Goal: Task Accomplishment & Management: Use online tool/utility

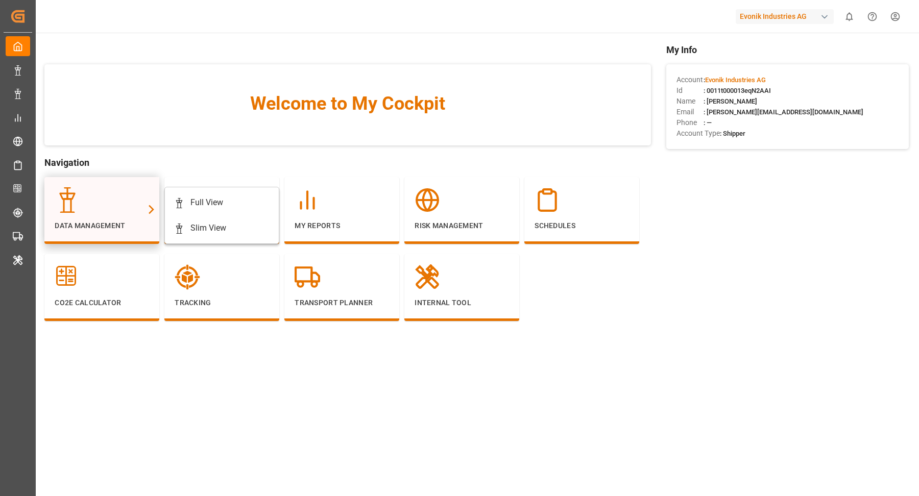
click at [108, 202] on div at bounding box center [102, 200] width 94 height 26
click at [246, 203] on div "Full View" at bounding box center [221, 203] width 95 height 12
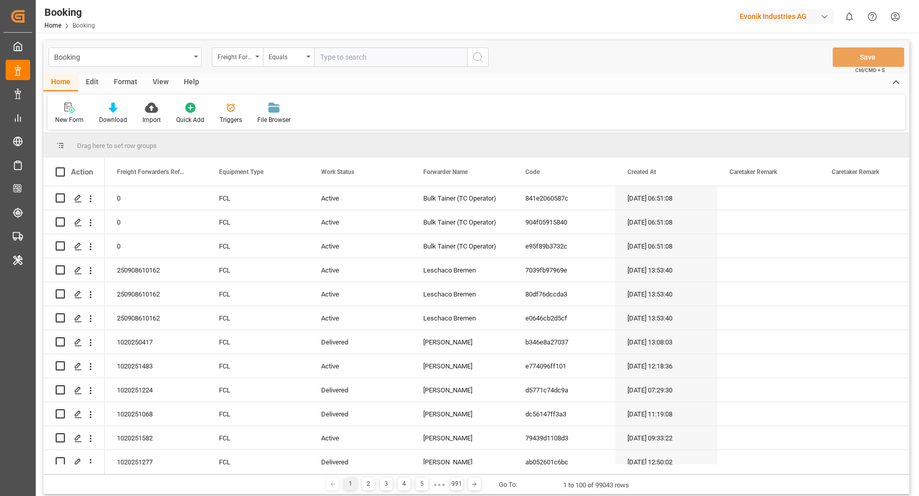
click at [122, 78] on div "Format" at bounding box center [125, 82] width 39 height 17
click at [72, 110] on icon at bounding box center [69, 108] width 9 height 10
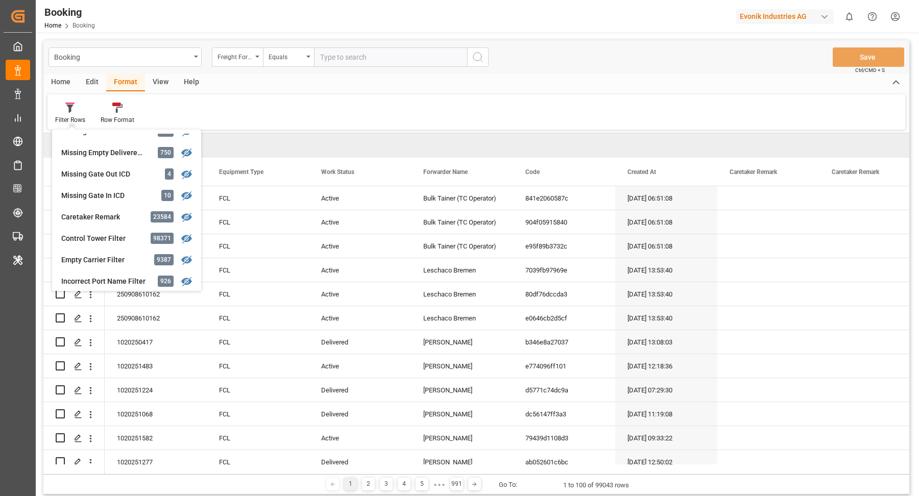
scroll to position [443, 0]
click at [114, 155] on div "Missing Empty Delivered Depot" at bounding box center [105, 152] width 89 height 11
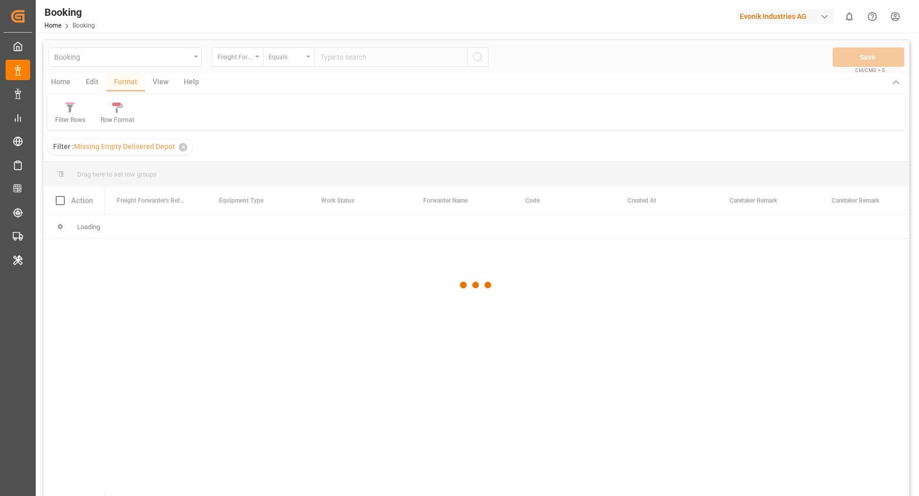
click at [157, 78] on div at bounding box center [476, 285] width 866 height 490
click at [157, 88] on div at bounding box center [476, 285] width 866 height 490
click at [158, 86] on div at bounding box center [476, 285] width 866 height 490
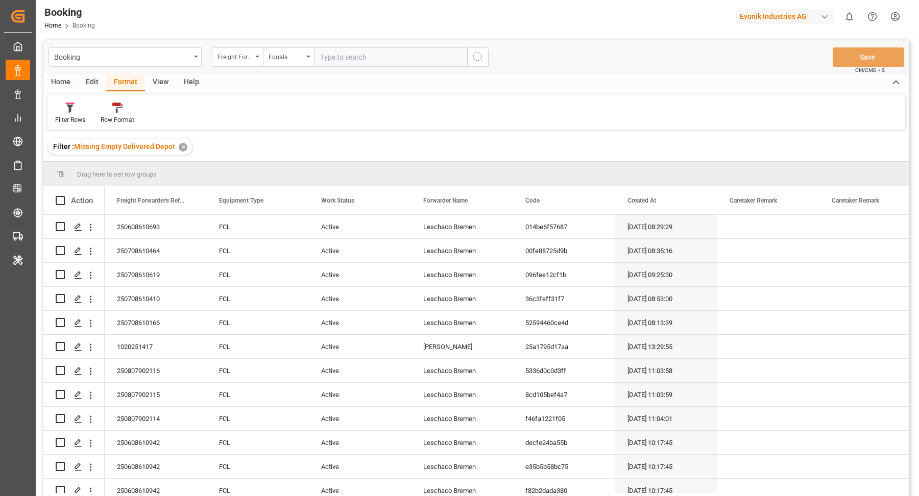
click at [159, 80] on div "View" at bounding box center [160, 82] width 31 height 17
click at [76, 112] on div "Default" at bounding box center [64, 113] width 35 height 22
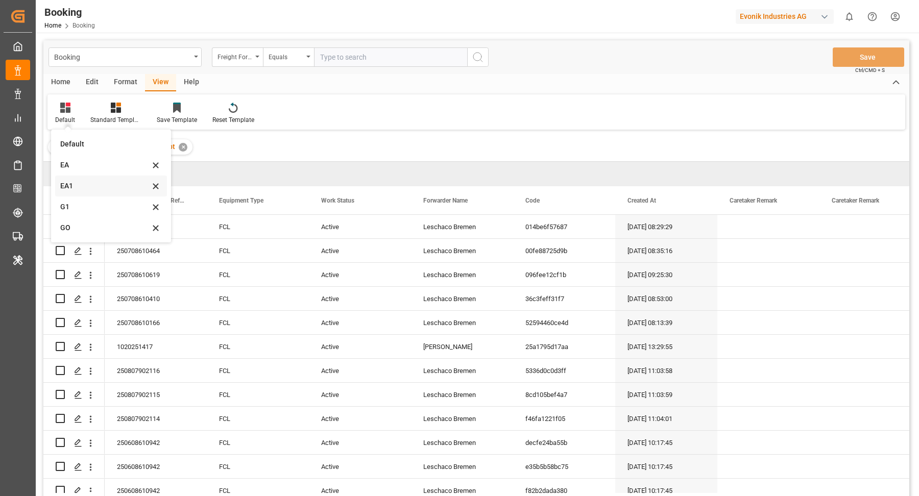
click at [74, 185] on div "EA1" at bounding box center [104, 186] width 89 height 11
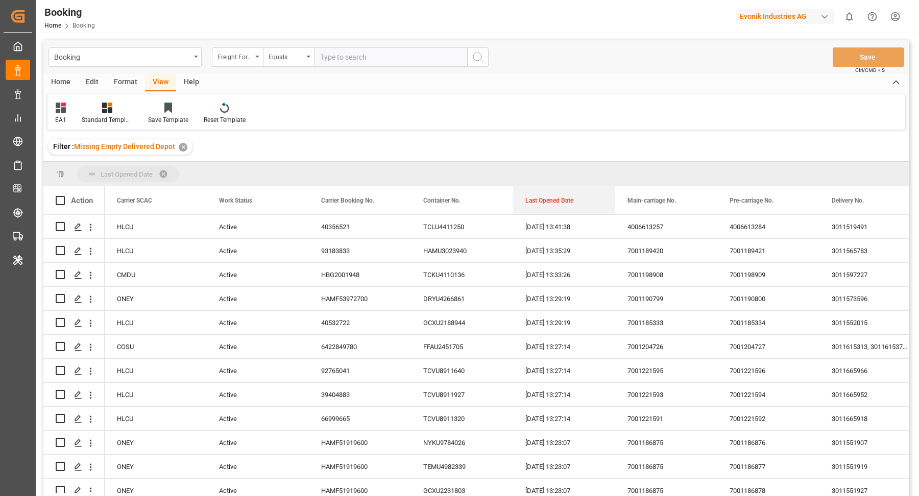
drag, startPoint x: 555, startPoint y: 199, endPoint x: 555, endPoint y: 180, distance: 18.9
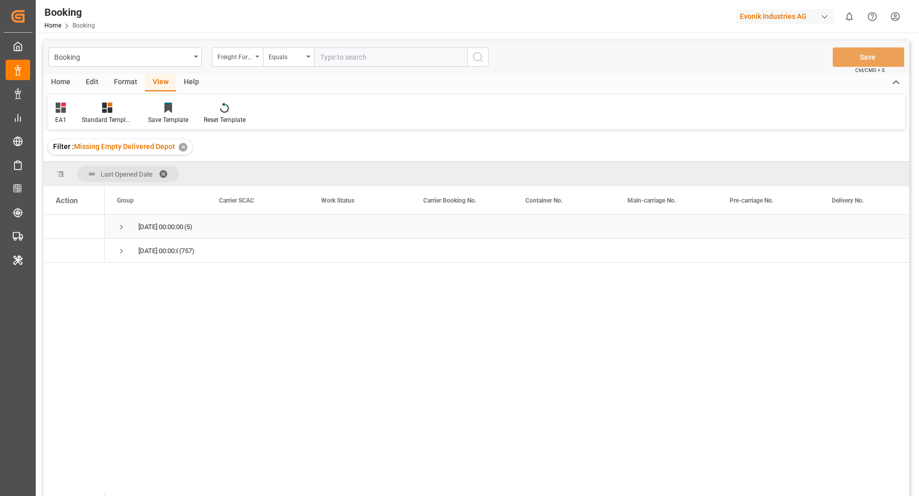
click at [123, 227] on span "Press SPACE to select this row." at bounding box center [121, 227] width 9 height 9
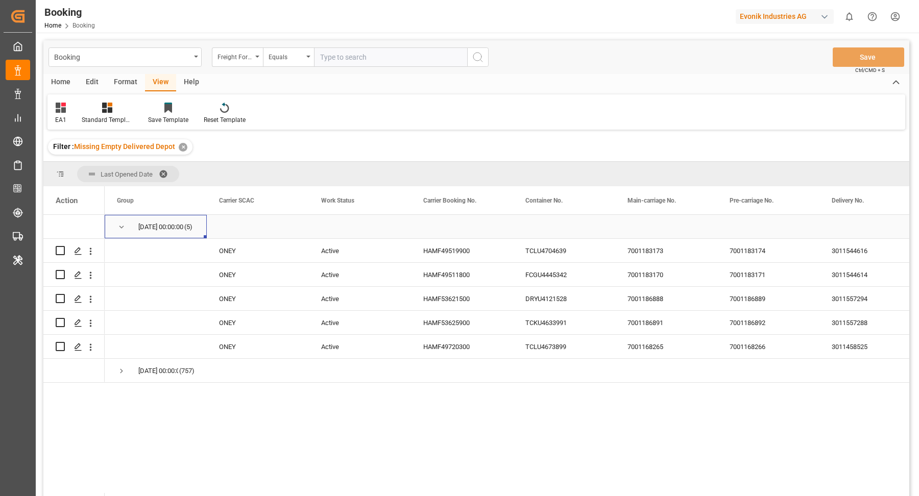
click at [128, 225] on span "20.08.2025 00:00:00 (5)" at bounding box center [156, 226] width 78 height 22
click at [119, 224] on span "Press SPACE to select this row." at bounding box center [121, 227] width 9 height 9
